Goal: Transaction & Acquisition: Purchase product/service

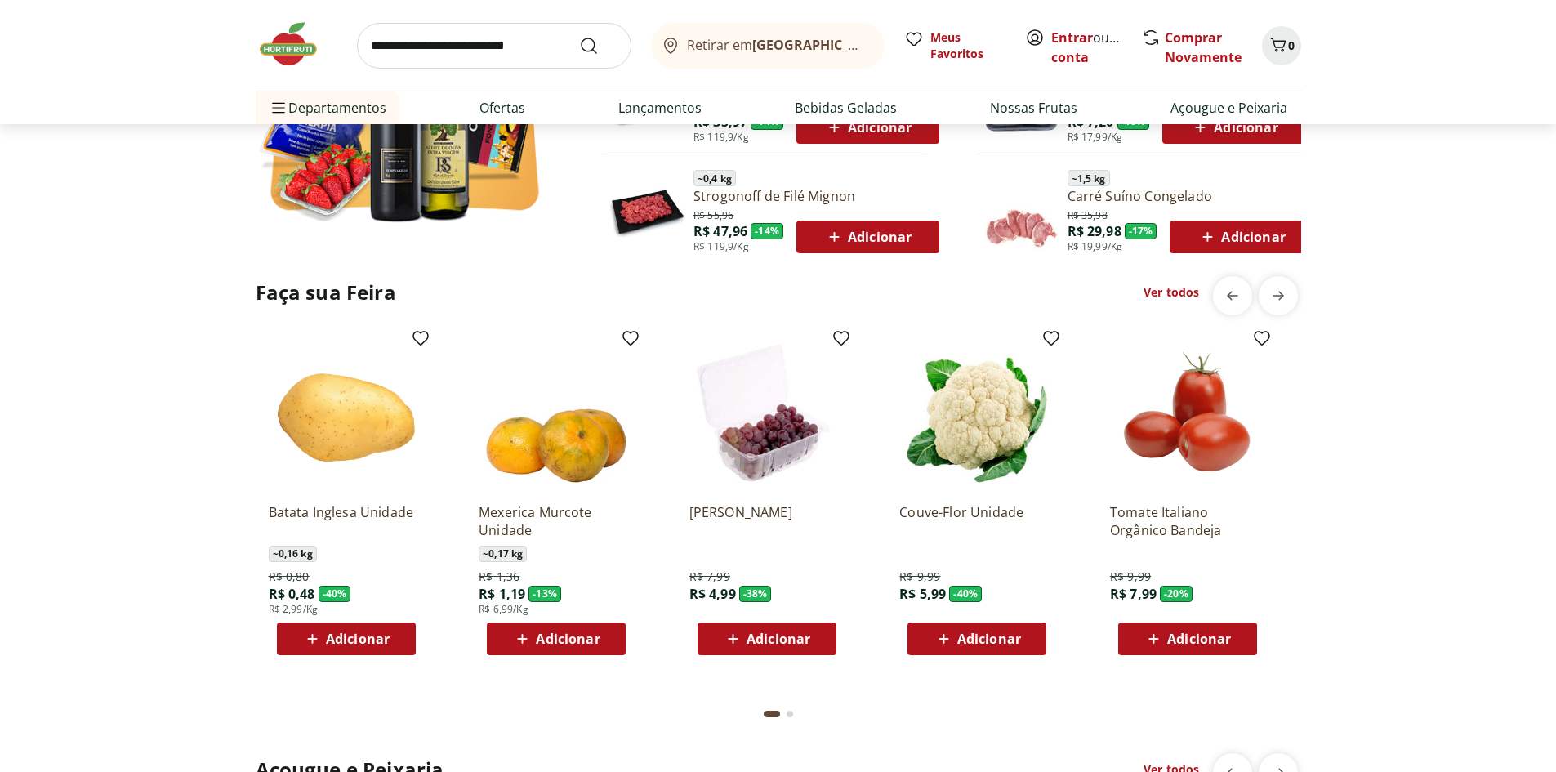
scroll to position [1143, 0]
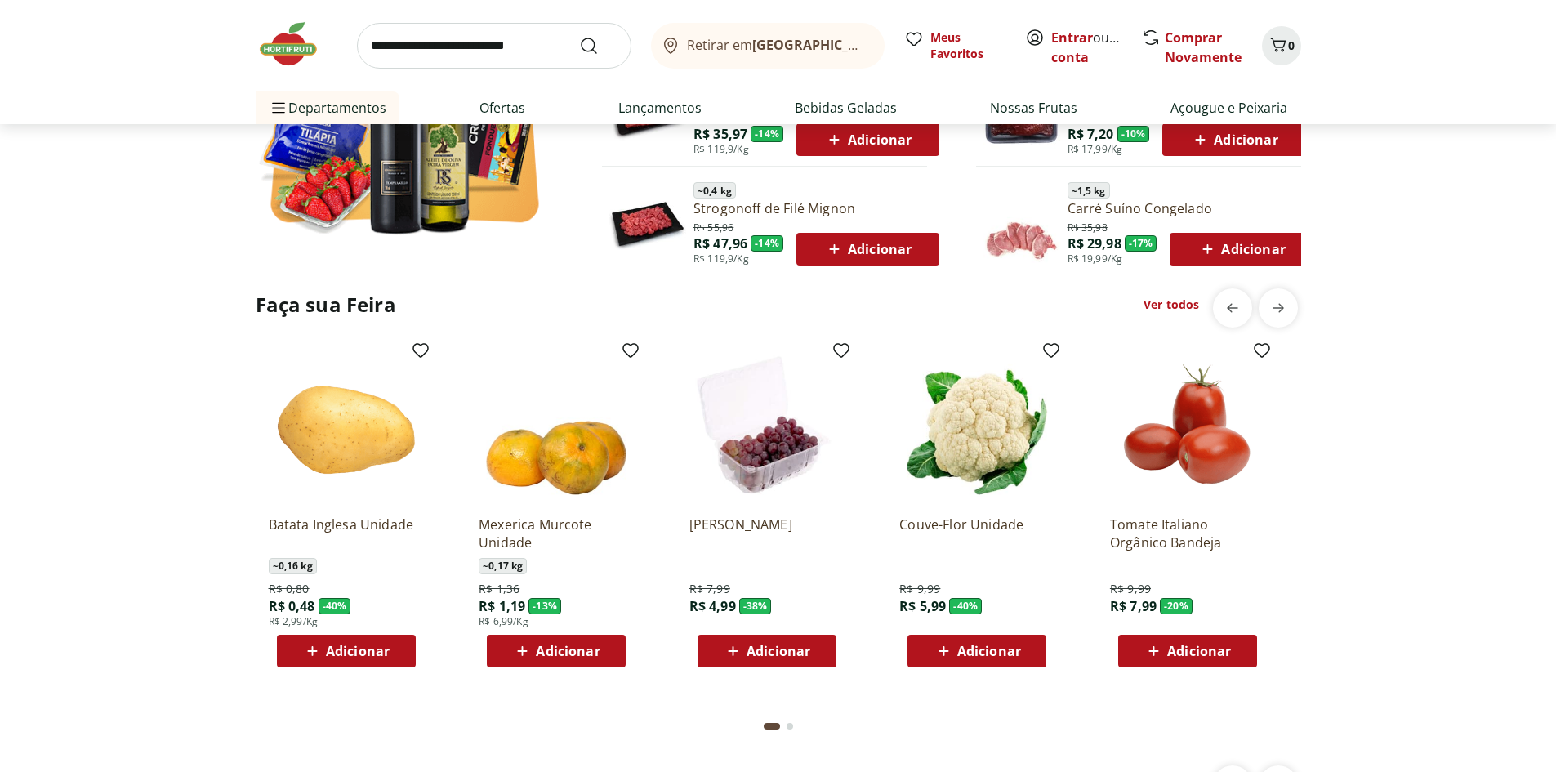
click at [1165, 304] on link "Ver todos" at bounding box center [1171, 304] width 56 height 16
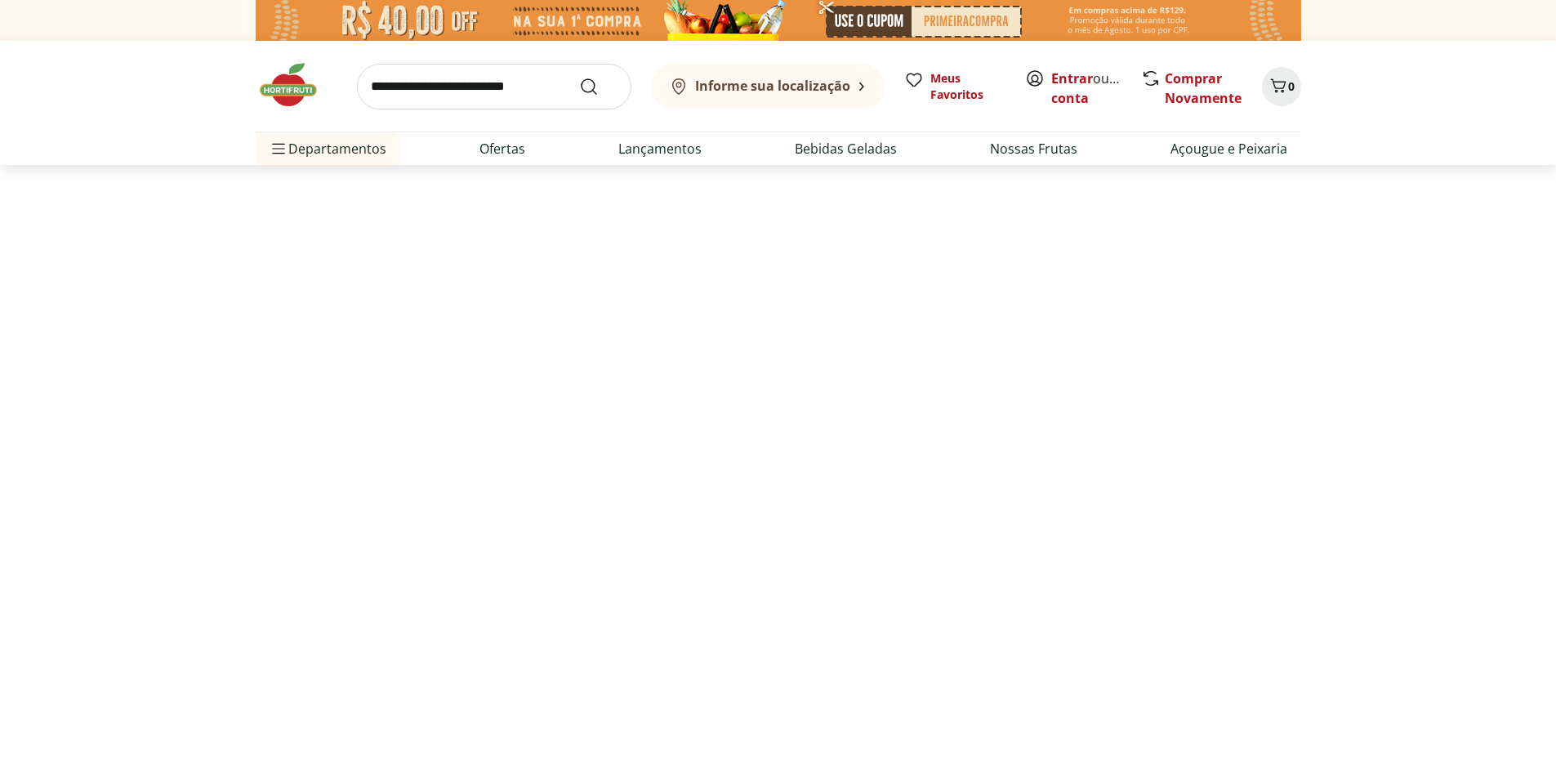
select select "**********"
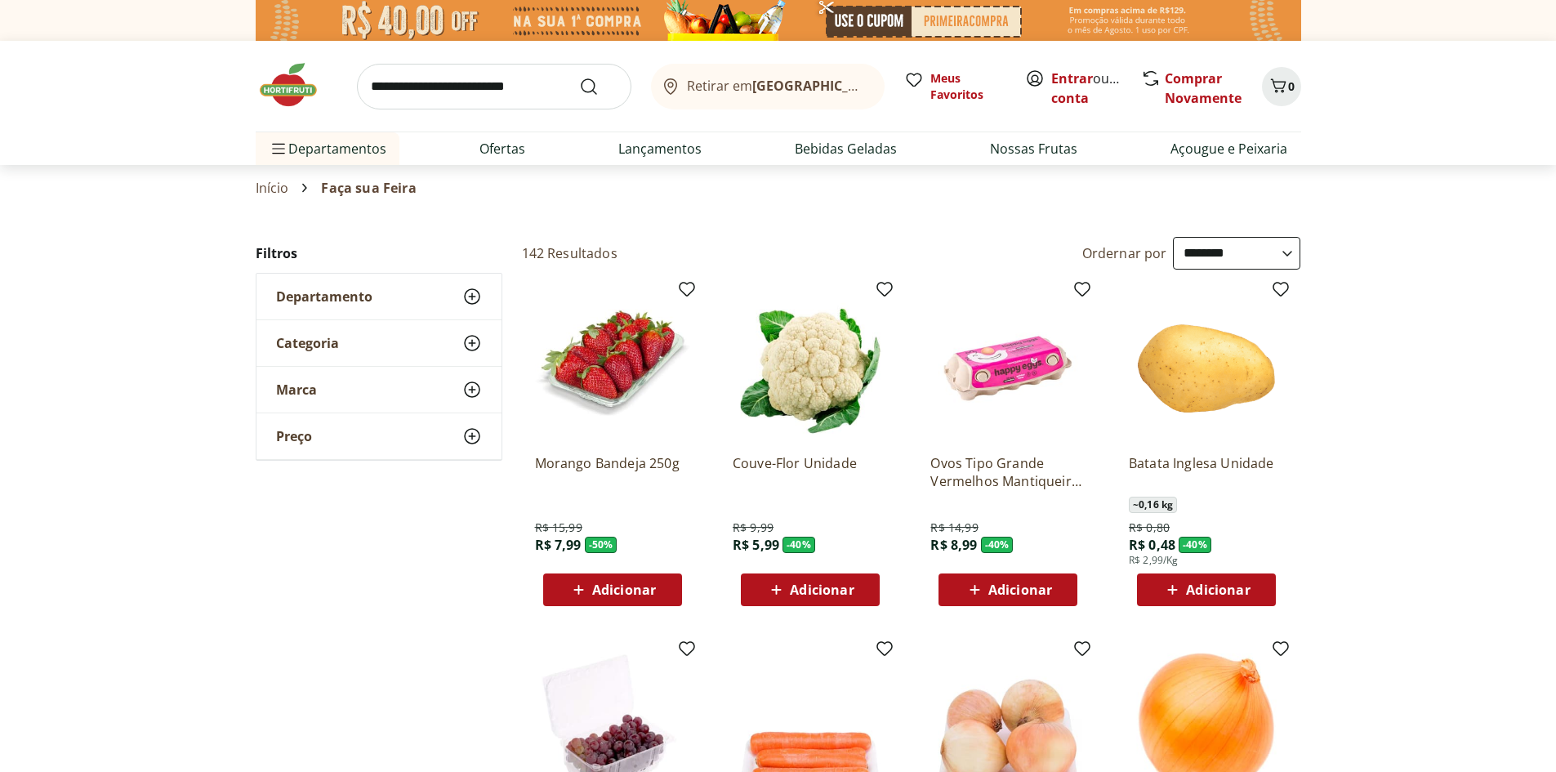
click at [296, 87] on img at bounding box center [297, 84] width 82 height 49
